Goal: Transaction & Acquisition: Purchase product/service

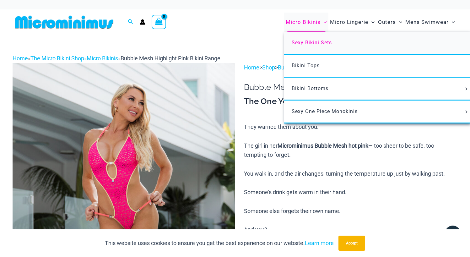
click at [307, 41] on span "Sexy Bikini Sets" at bounding box center [312, 43] width 40 height 6
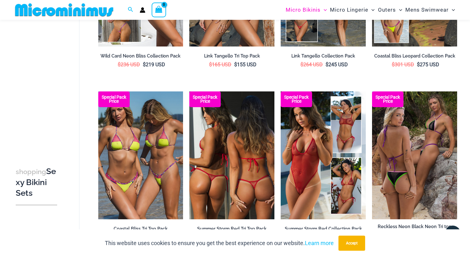
scroll to position [327, 0]
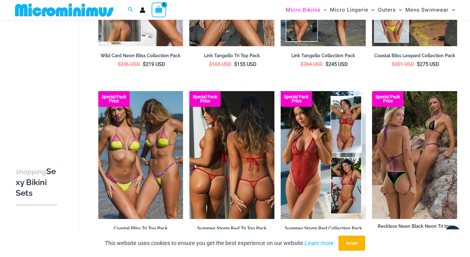
click at [238, 147] on img at bounding box center [231, 154] width 85 height 127
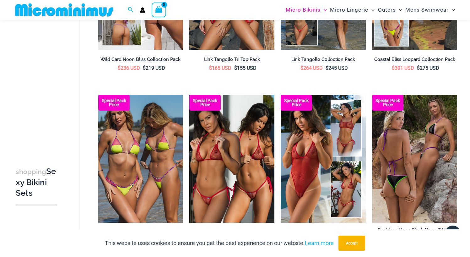
scroll to position [302, 0]
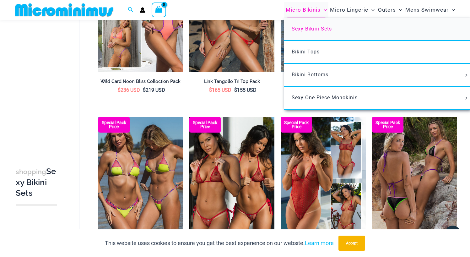
click at [312, 28] on span "Sexy Bikini Sets" at bounding box center [312, 29] width 40 height 6
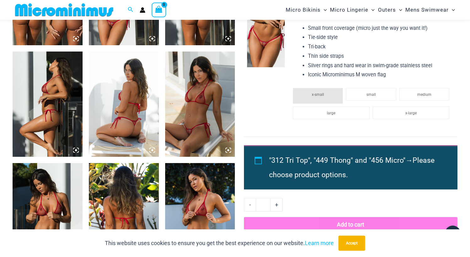
scroll to position [494, 0]
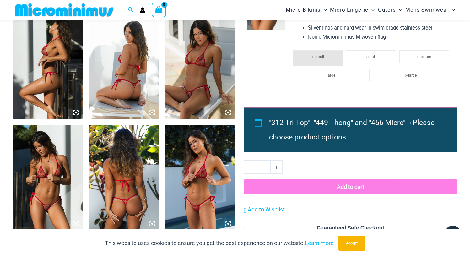
click at [207, 196] on img at bounding box center [200, 177] width 70 height 105
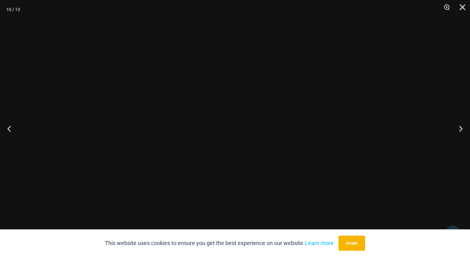
click at [162, 19] on div at bounding box center [162, 19] width 0 height 0
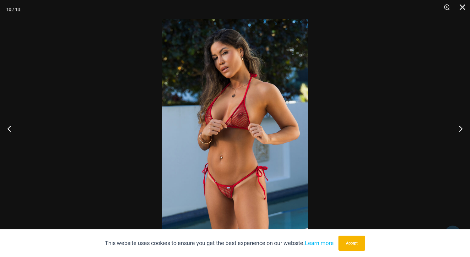
click at [221, 191] on img at bounding box center [235, 128] width 146 height 219
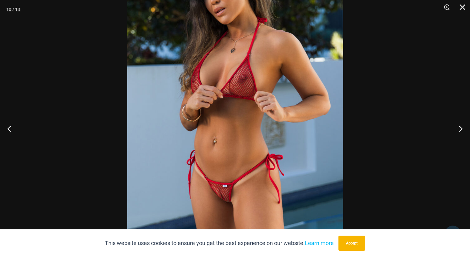
click at [221, 191] on img at bounding box center [235, 98] width 216 height 323
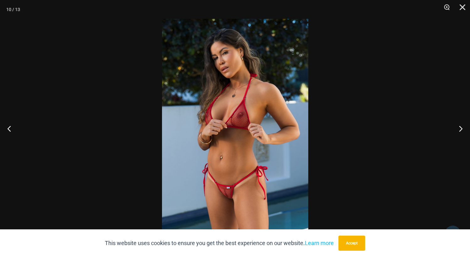
click at [221, 191] on img at bounding box center [235, 128] width 146 height 219
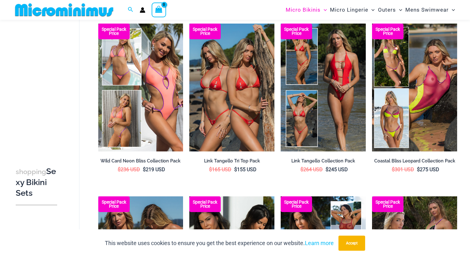
scroll to position [224, 0]
